Goal: Task Accomplishment & Management: Manage account settings

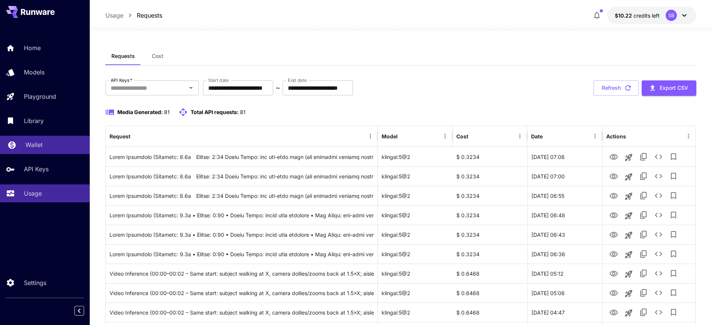
click at [38, 147] on p "Wallet" at bounding box center [33, 144] width 17 height 9
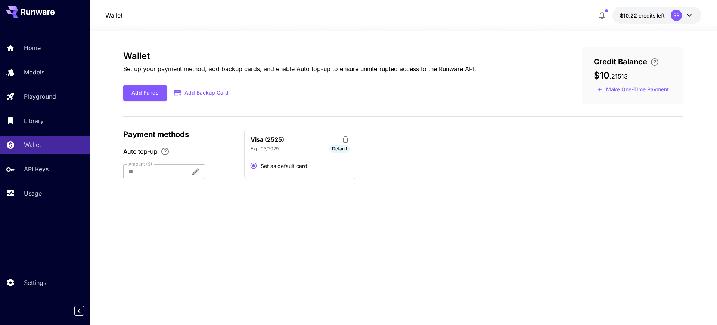
click at [684, 18] on div "SB" at bounding box center [682, 15] width 23 height 11
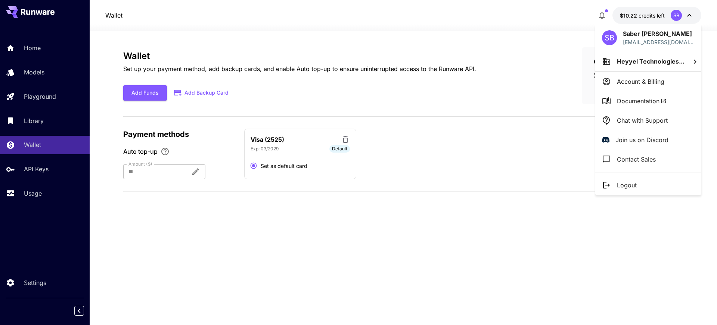
click at [650, 77] on p "Account & Billing" at bounding box center [640, 81] width 47 height 9
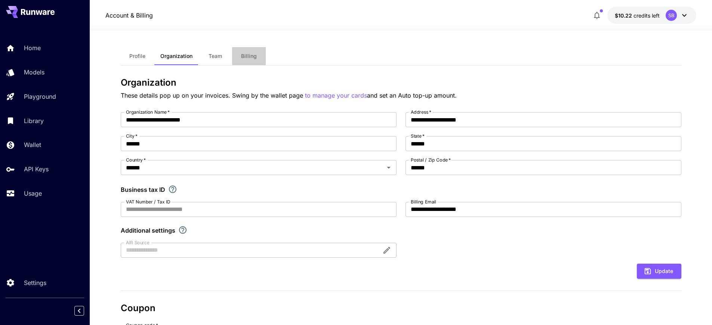
click at [252, 56] on span "Billing" at bounding box center [249, 56] width 16 height 7
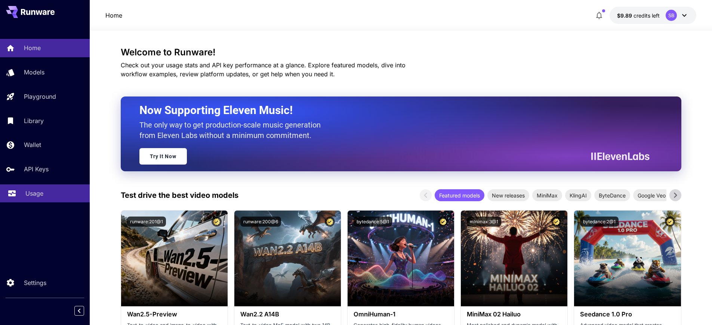
click at [34, 193] on p "Usage" at bounding box center [34, 193] width 18 height 9
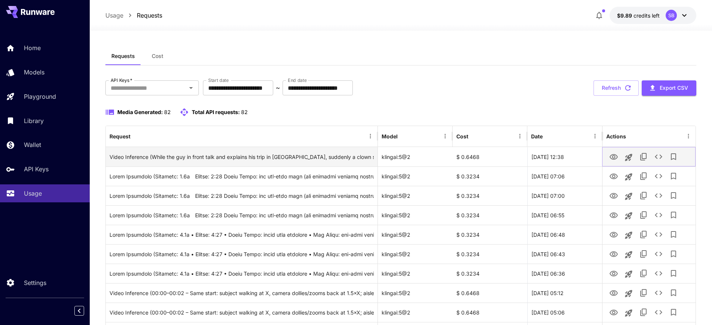
click at [613, 158] on icon "View" at bounding box center [613, 157] width 8 height 6
